Goal: Complete application form

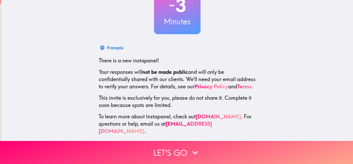
scroll to position [48, 0]
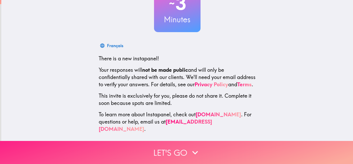
click at [196, 151] on icon "button" at bounding box center [195, 152] width 11 height 11
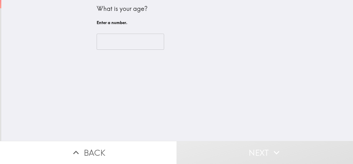
click at [131, 43] on input "number" at bounding box center [130, 42] width 67 height 16
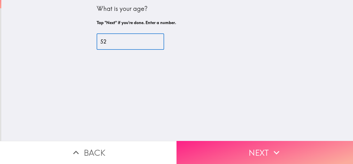
type input "52"
click at [226, 151] on button "Next" at bounding box center [265, 152] width 177 height 23
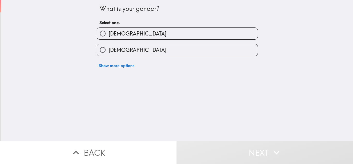
click at [110, 29] on label "[DEMOGRAPHIC_DATA]" at bounding box center [177, 34] width 161 height 12
click at [109, 29] on input "[DEMOGRAPHIC_DATA]" at bounding box center [103, 34] width 12 height 12
radio input "true"
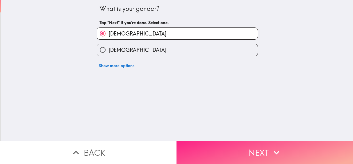
click at [239, 148] on button "Next" at bounding box center [265, 152] width 177 height 23
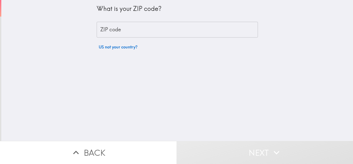
click at [137, 23] on input "ZIP code" at bounding box center [177, 30] width 161 height 16
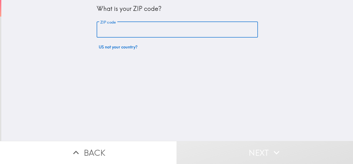
type input "85303"
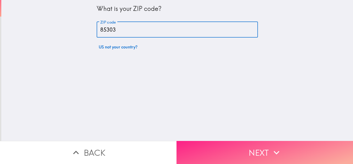
click at [259, 150] on button "Next" at bounding box center [265, 152] width 177 height 23
